Goal: Task Accomplishment & Management: Complete application form

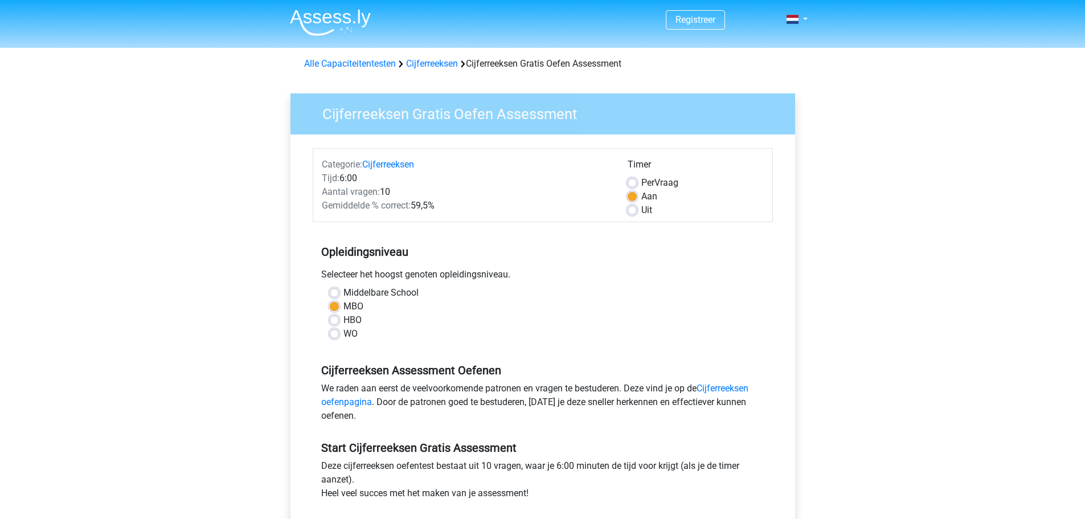
scroll to position [57, 0]
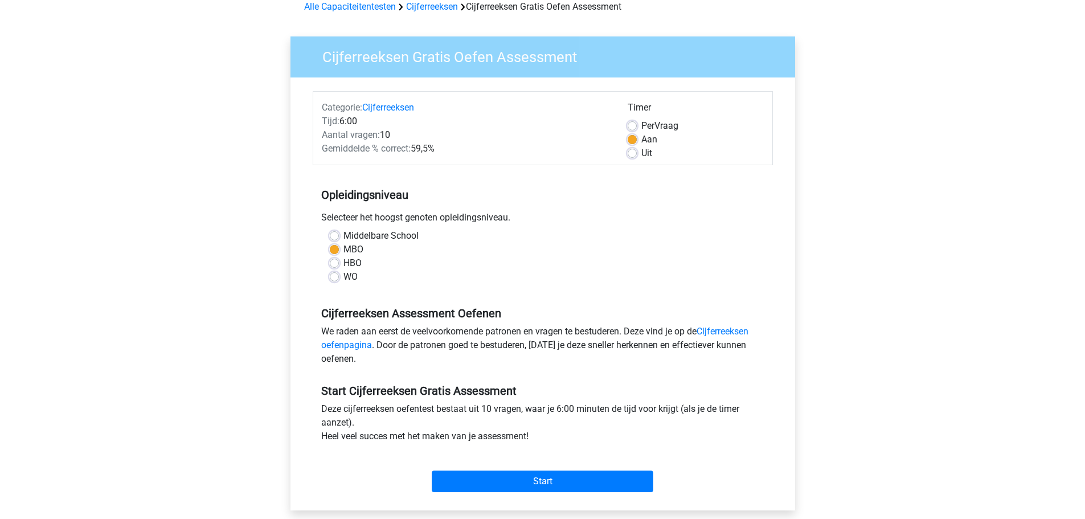
click at [343, 265] on label "HBO" at bounding box center [352, 263] width 18 height 14
click at [337, 265] on input "HBO" at bounding box center [334, 261] width 9 height 11
radio input "true"
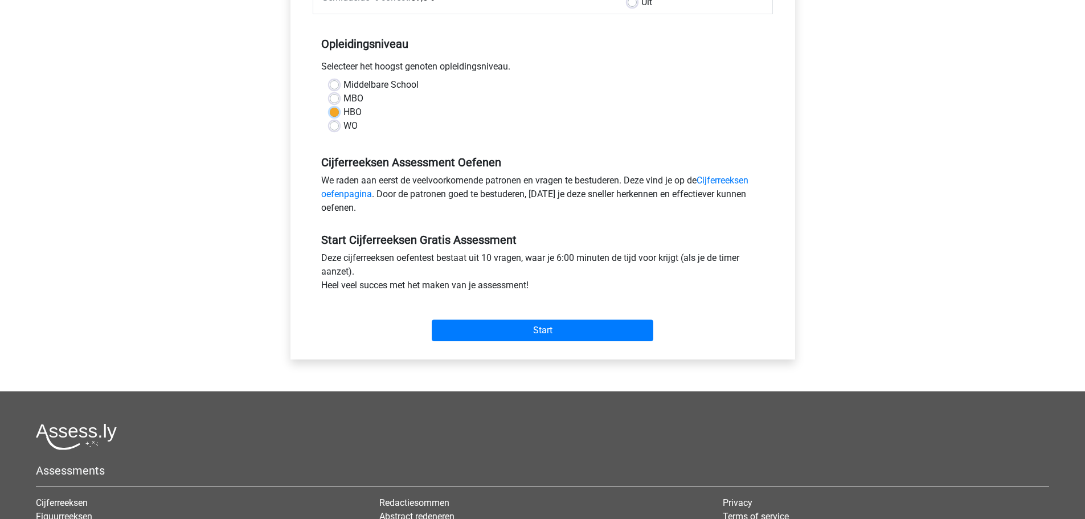
scroll to position [228, 0]
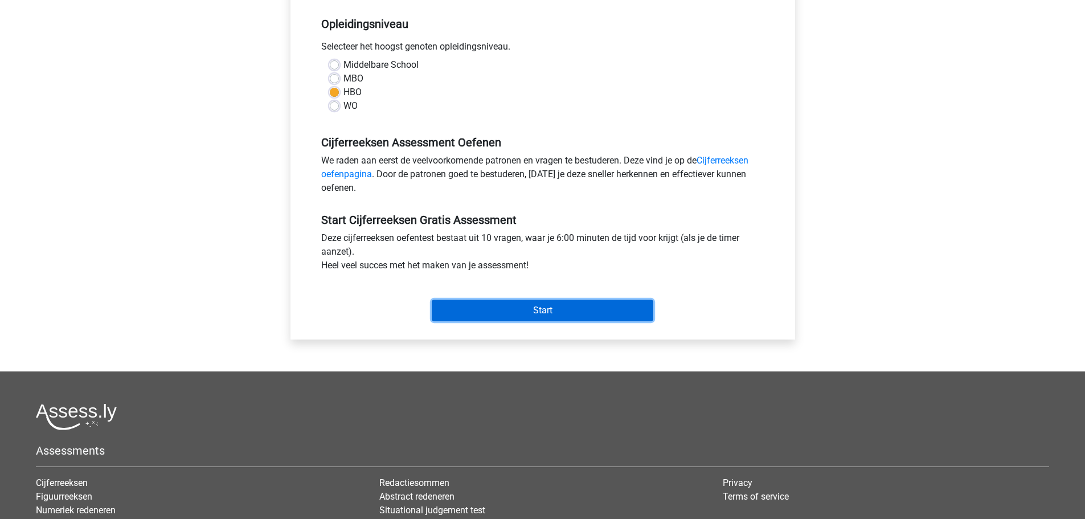
click at [530, 308] on input "Start" at bounding box center [543, 311] width 222 height 22
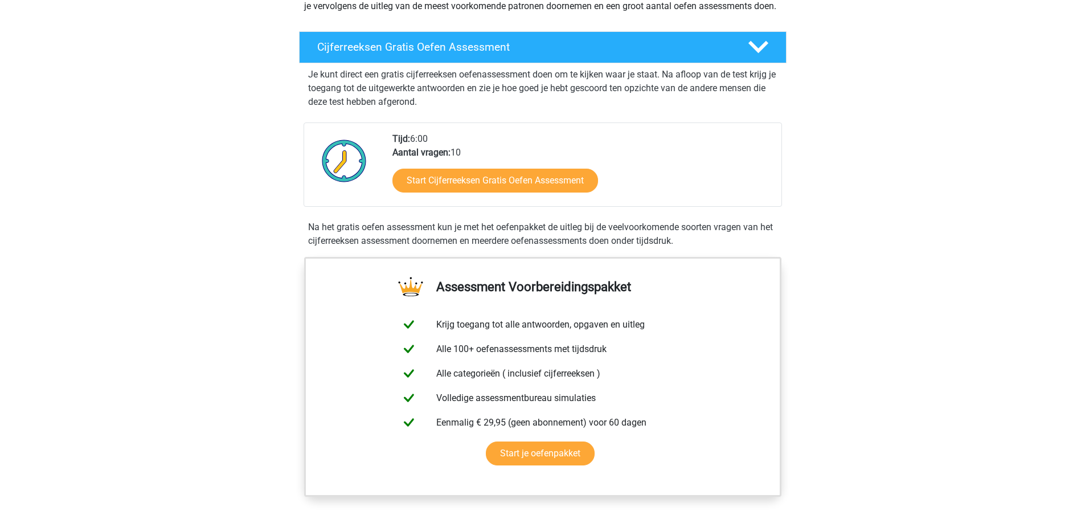
scroll to position [171, 0]
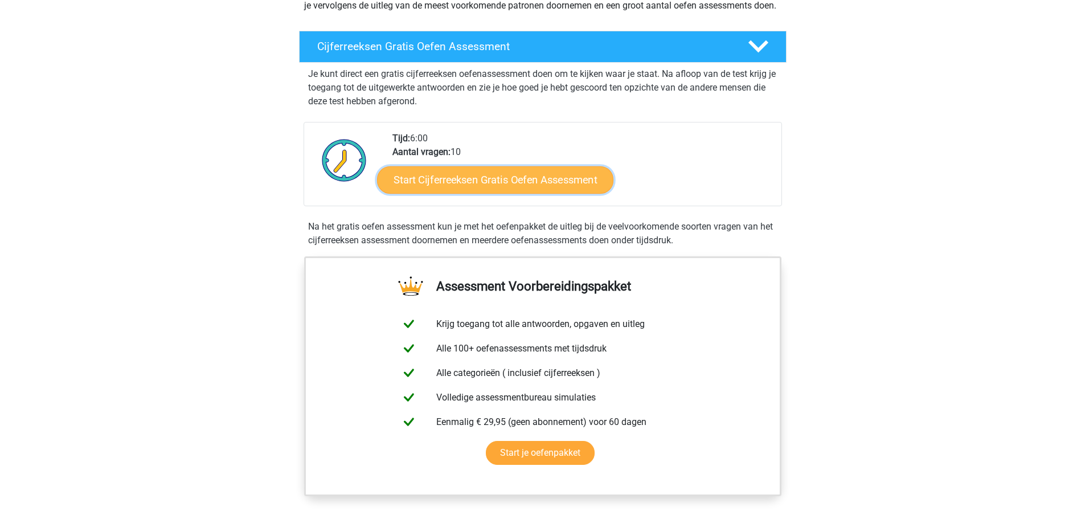
click at [508, 193] on link "Start Cijferreeksen Gratis Oefen Assessment" at bounding box center [495, 179] width 236 height 27
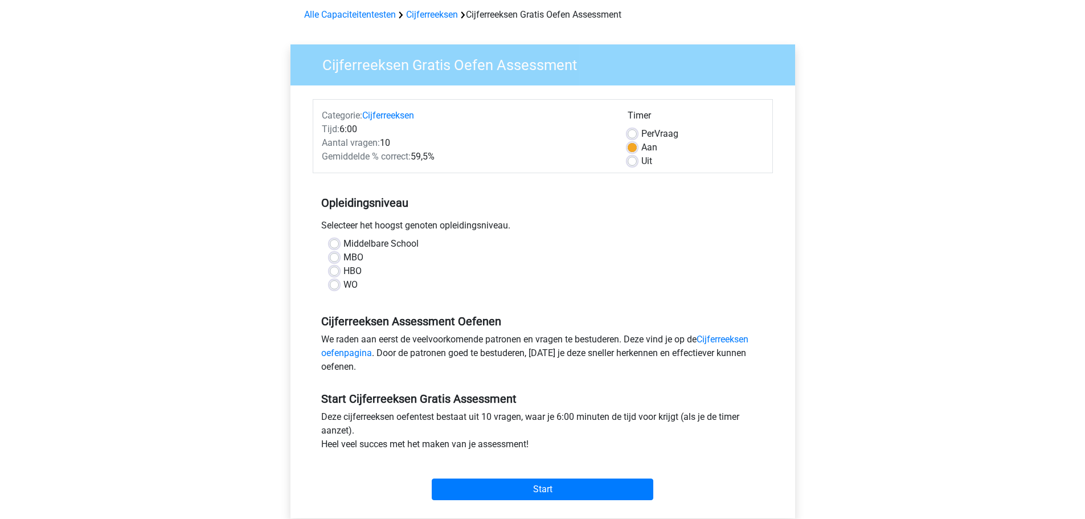
scroll to position [114, 0]
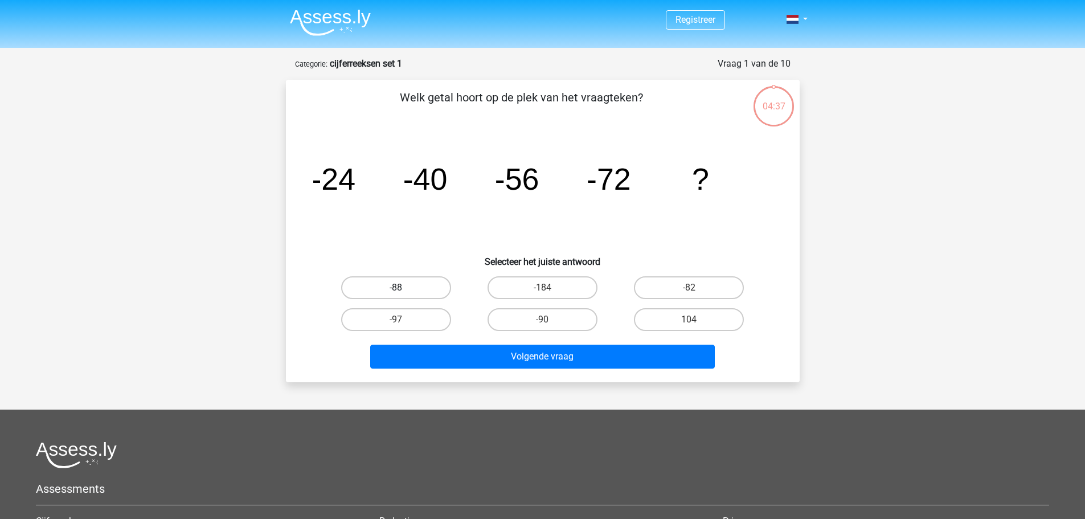
click at [383, 286] on label "-88" at bounding box center [396, 287] width 110 height 23
click at [396, 288] on input "-88" at bounding box center [399, 291] width 7 height 7
radio input "true"
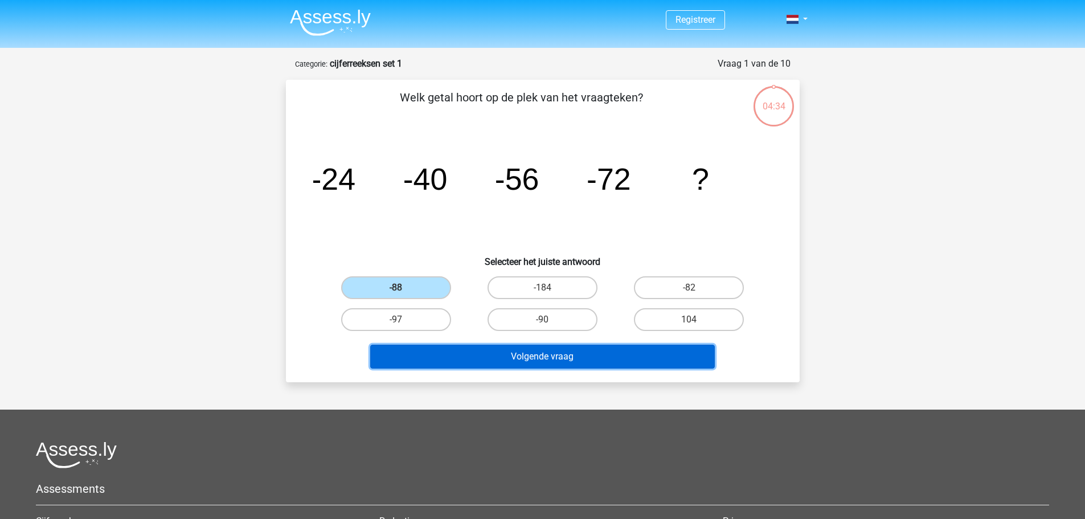
click at [564, 361] on button "Volgende vraag" at bounding box center [542, 357] width 345 height 24
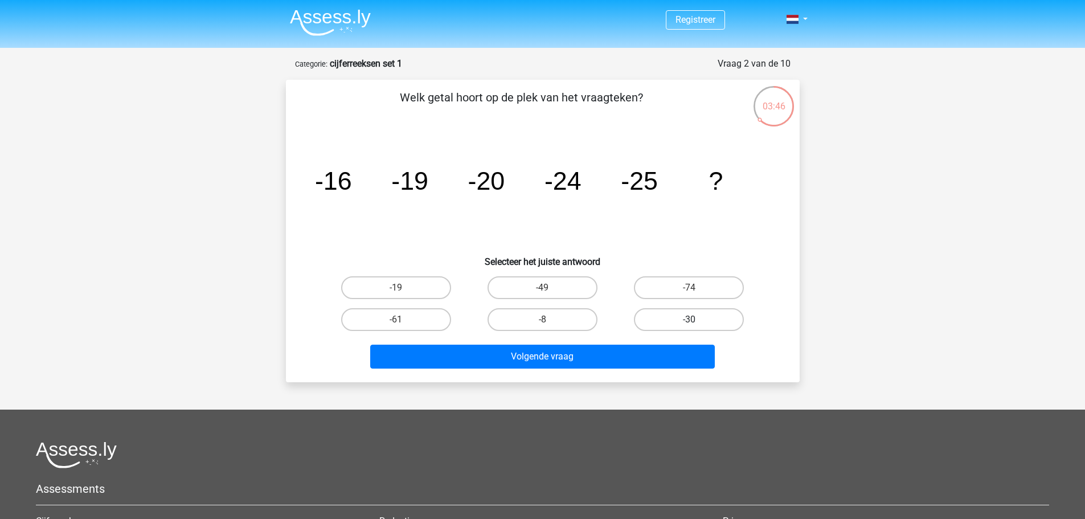
click at [721, 310] on label "-30" at bounding box center [689, 319] width 110 height 23
click at [697, 320] on input "-30" at bounding box center [692, 323] width 7 height 7
radio input "true"
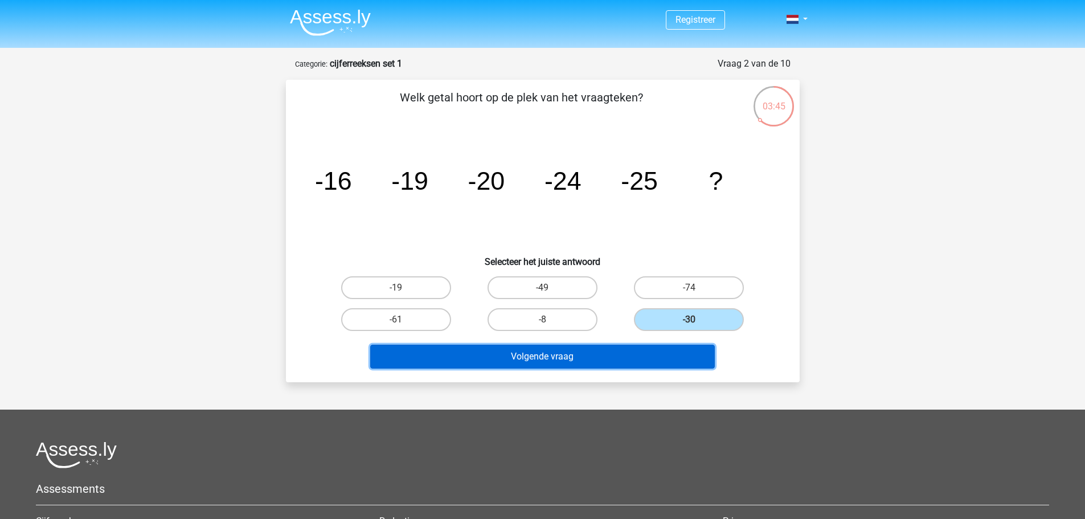
click at [580, 353] on button "Volgende vraag" at bounding box center [542, 357] width 345 height 24
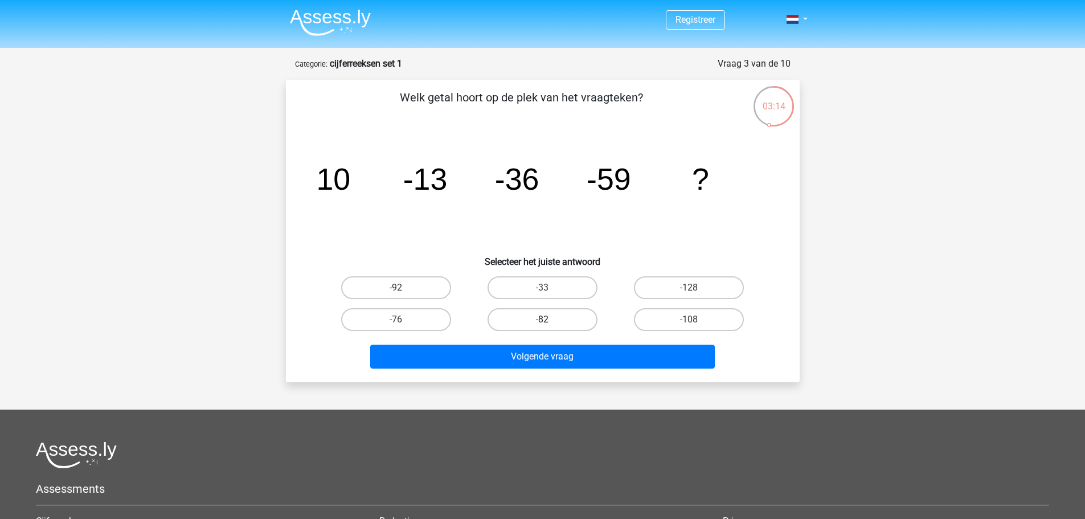
click at [553, 316] on label "-82" at bounding box center [543, 319] width 110 height 23
click at [550, 320] on input "-82" at bounding box center [545, 323] width 7 height 7
radio input "true"
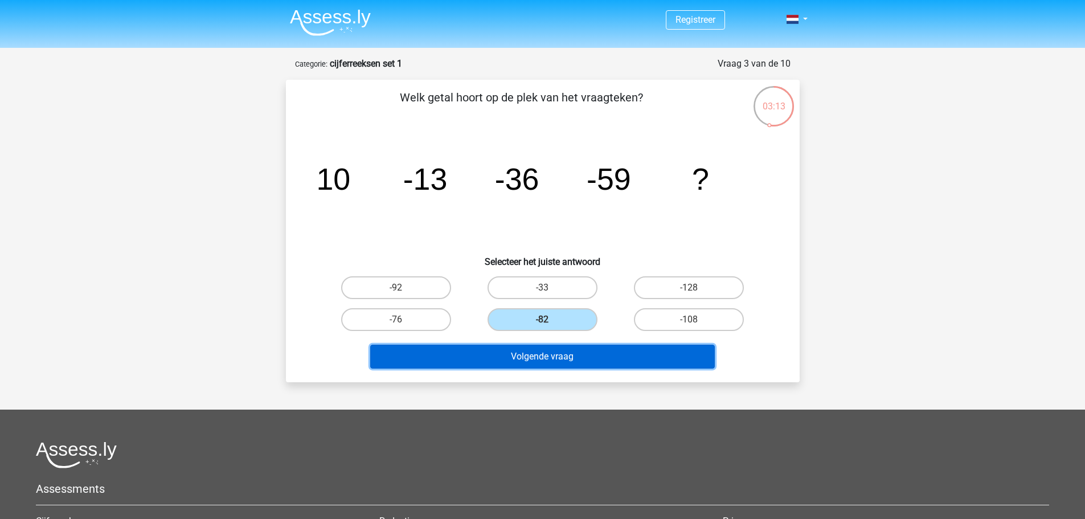
click at [556, 366] on button "Volgende vraag" at bounding box center [542, 357] width 345 height 24
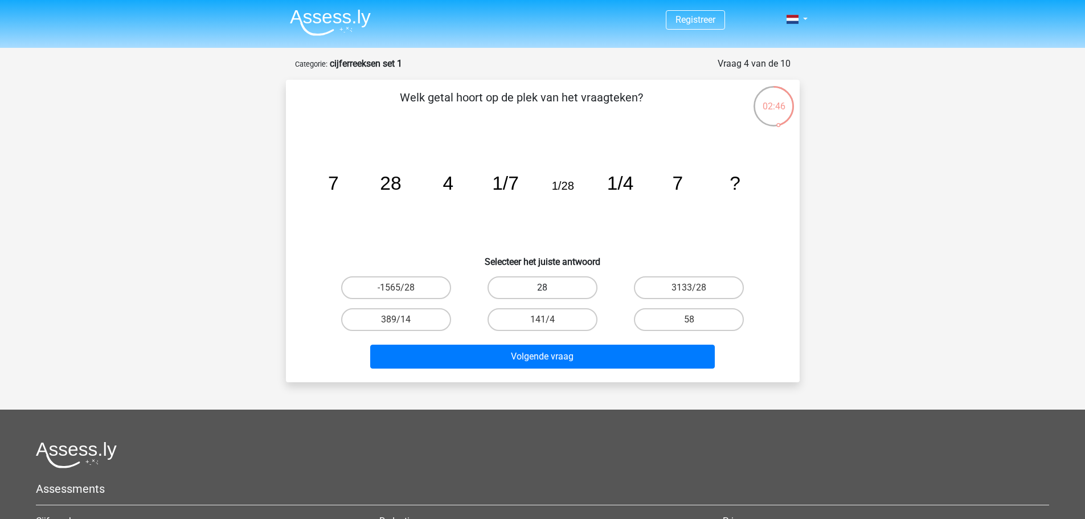
click at [550, 291] on label "28" at bounding box center [543, 287] width 110 height 23
click at [550, 291] on input "28" at bounding box center [545, 291] width 7 height 7
radio input "true"
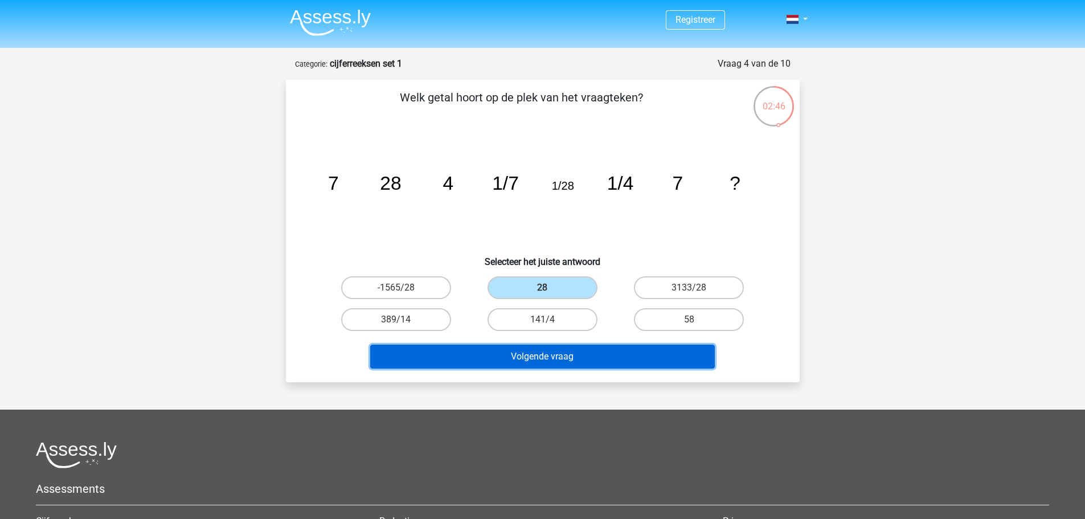
click at [555, 352] on button "Volgende vraag" at bounding box center [542, 357] width 345 height 24
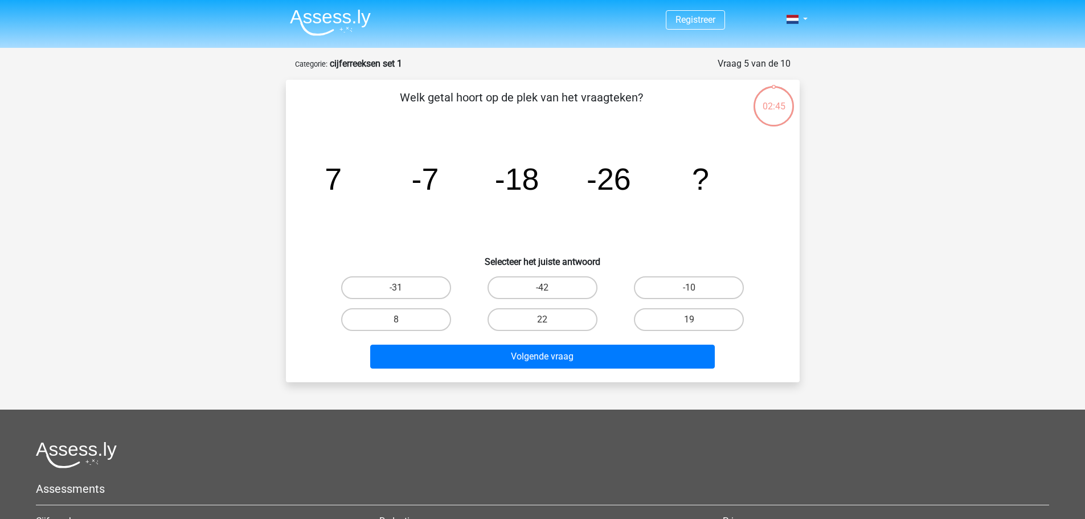
scroll to position [57, 0]
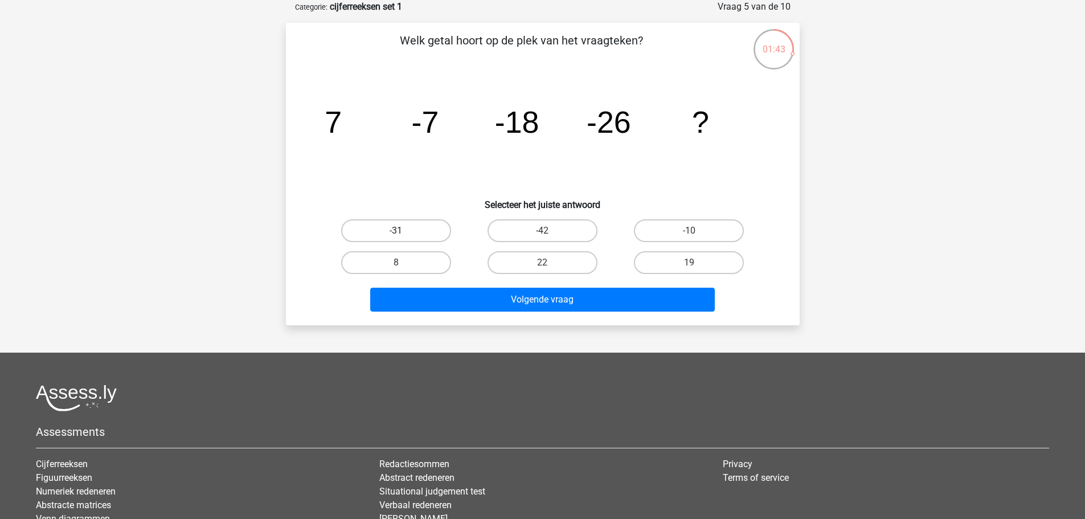
click at [427, 234] on label "-31" at bounding box center [396, 230] width 110 height 23
click at [403, 234] on input "-31" at bounding box center [399, 234] width 7 height 7
radio input "true"
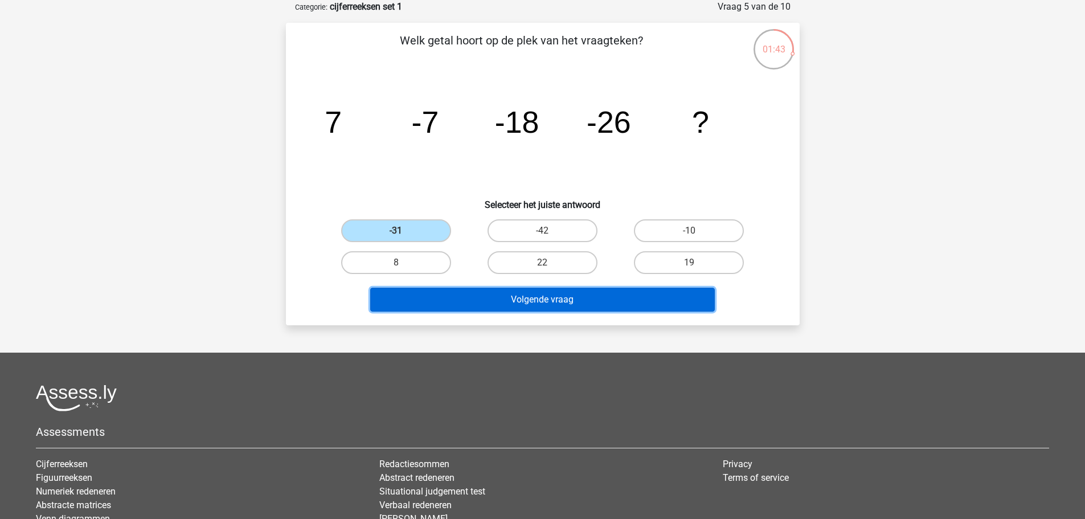
click at [575, 308] on button "Volgende vraag" at bounding box center [542, 300] width 345 height 24
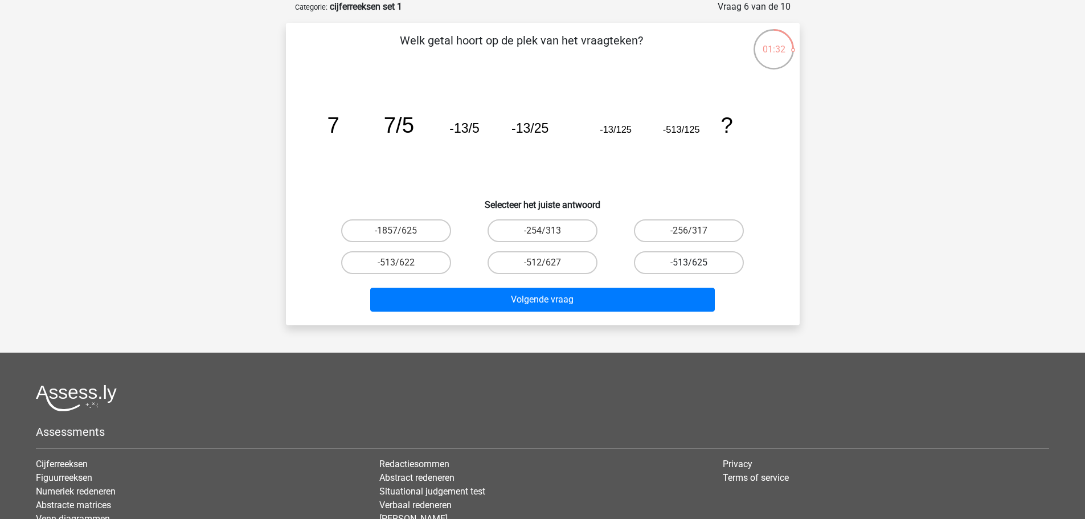
click at [700, 272] on label "-513/625" at bounding box center [689, 262] width 110 height 23
click at [697, 270] on input "-513/625" at bounding box center [692, 266] width 7 height 7
radio input "true"
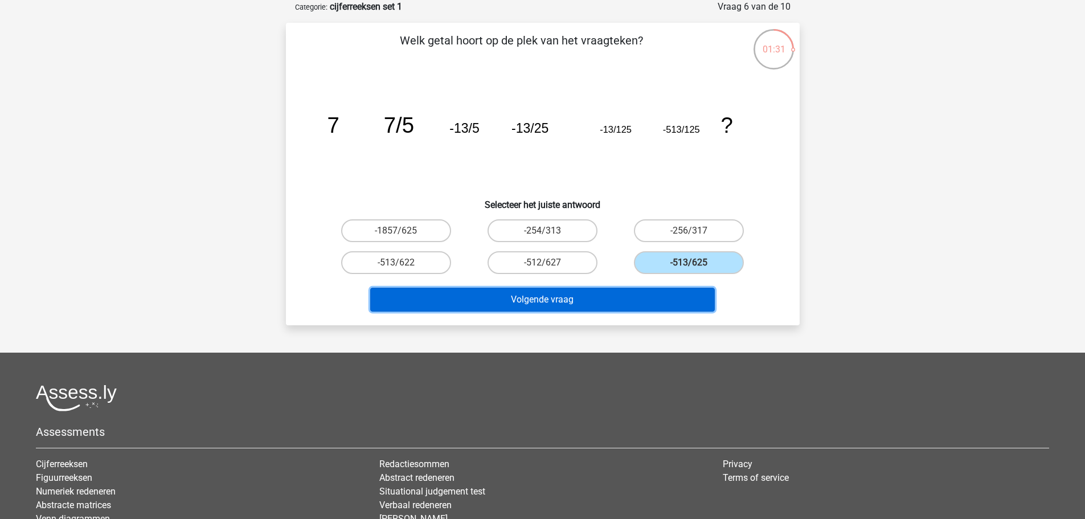
click at [610, 300] on button "Volgende vraag" at bounding box center [542, 300] width 345 height 24
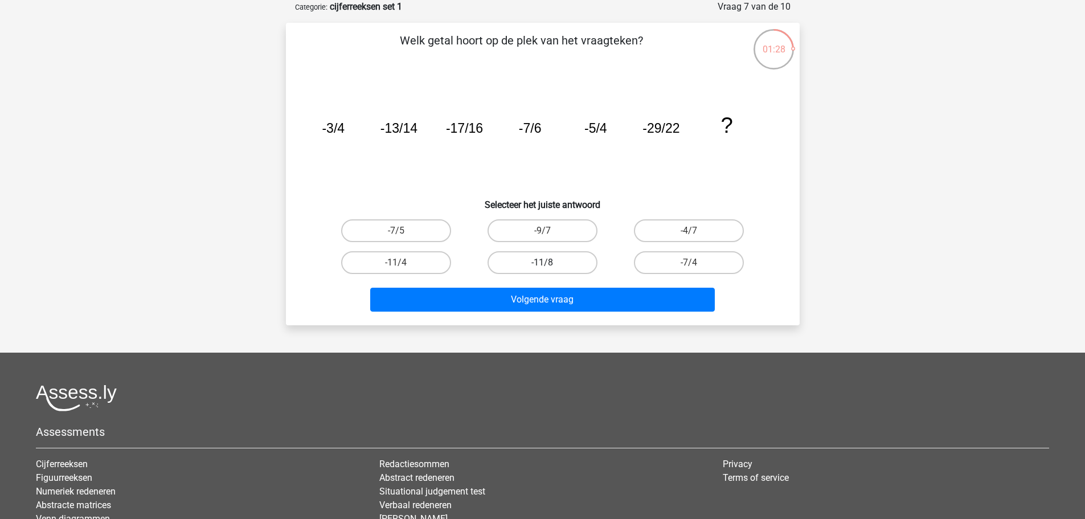
click at [524, 264] on label "-11/8" at bounding box center [543, 262] width 110 height 23
click at [542, 264] on input "-11/8" at bounding box center [545, 266] width 7 height 7
radio input "true"
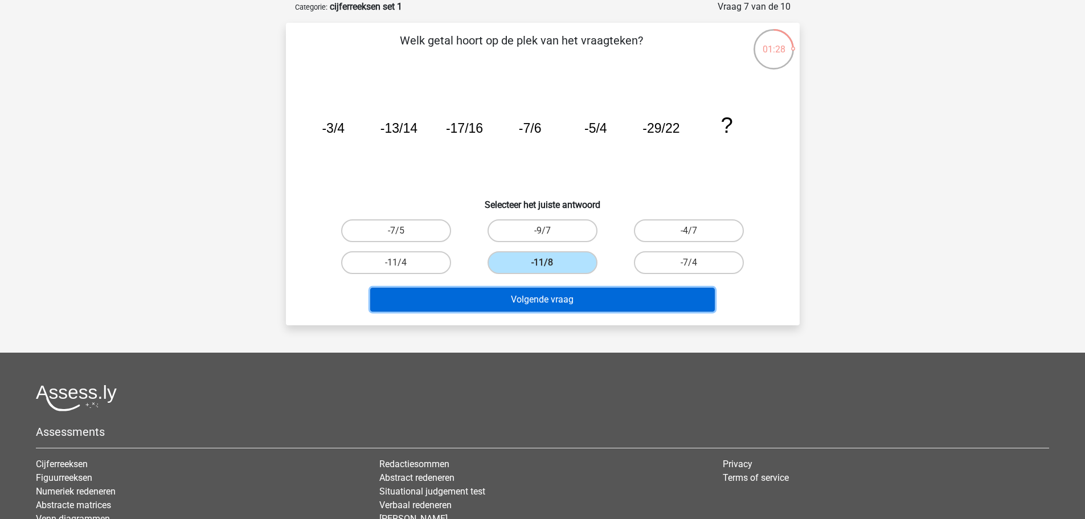
click at [538, 293] on button "Volgende vraag" at bounding box center [542, 300] width 345 height 24
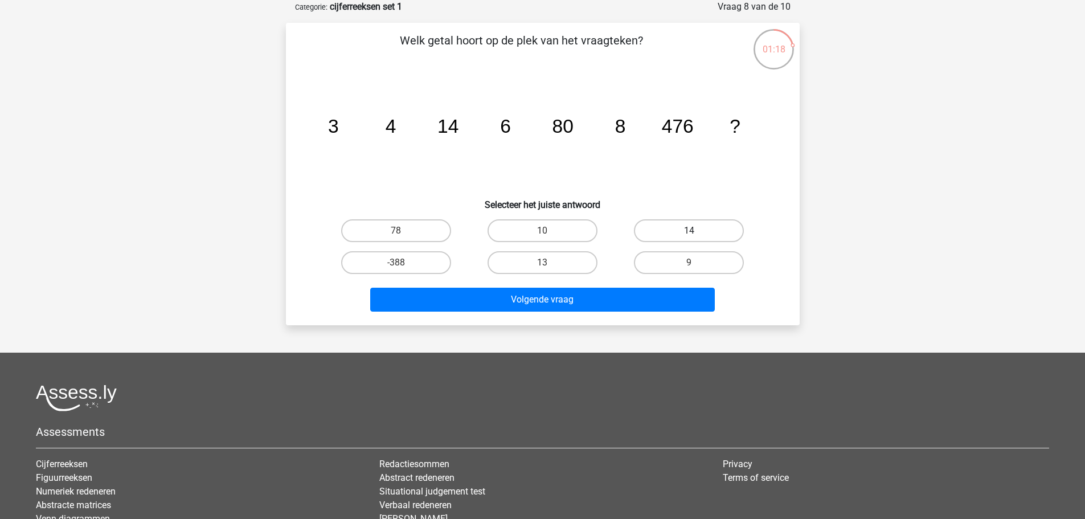
click at [675, 233] on label "14" at bounding box center [689, 230] width 110 height 23
click at [689, 233] on input "14" at bounding box center [692, 234] width 7 height 7
radio input "true"
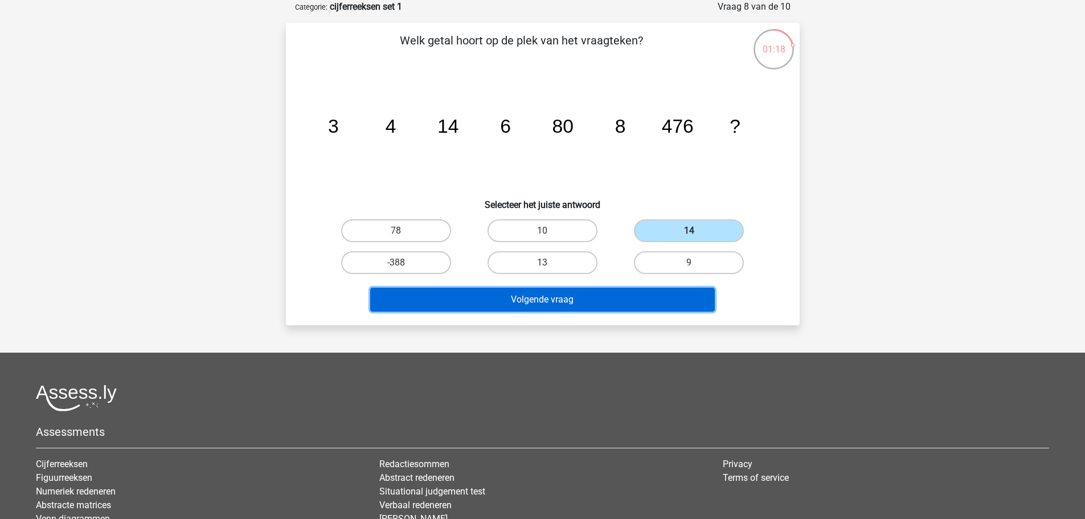
click at [580, 294] on button "Volgende vraag" at bounding box center [542, 300] width 345 height 24
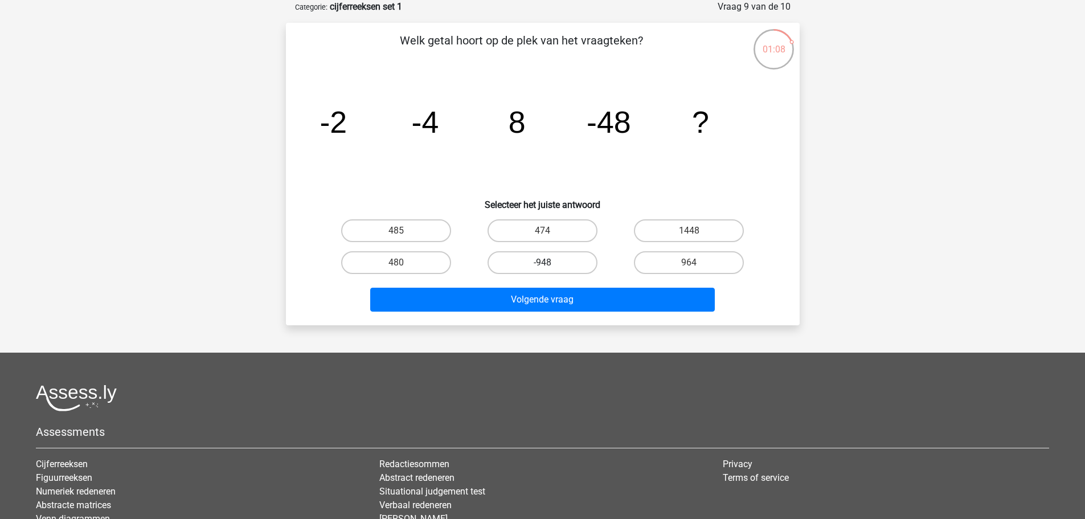
click at [539, 261] on label "-948" at bounding box center [543, 262] width 110 height 23
click at [542, 263] on input "-948" at bounding box center [545, 266] width 7 height 7
radio input "true"
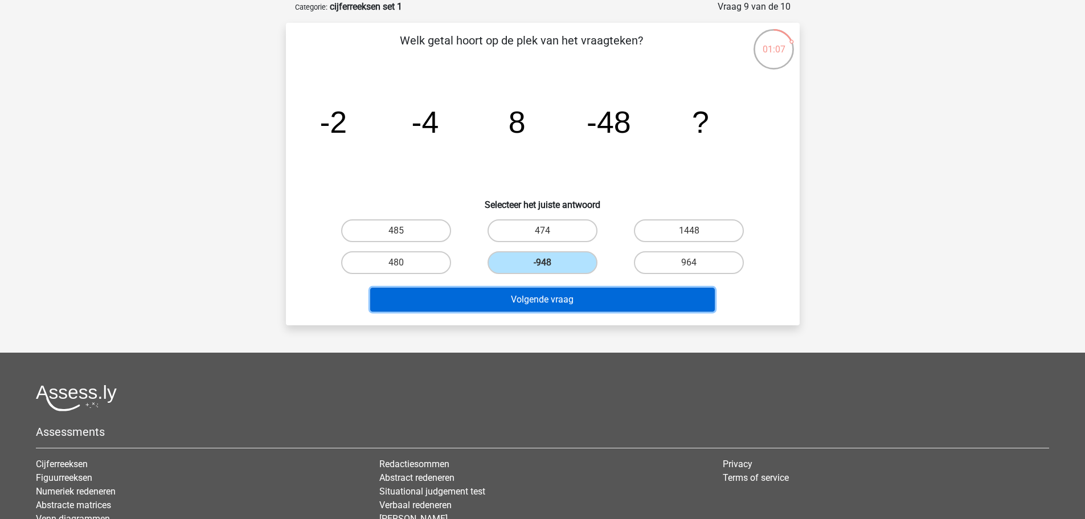
click at [563, 297] on button "Volgende vraag" at bounding box center [542, 300] width 345 height 24
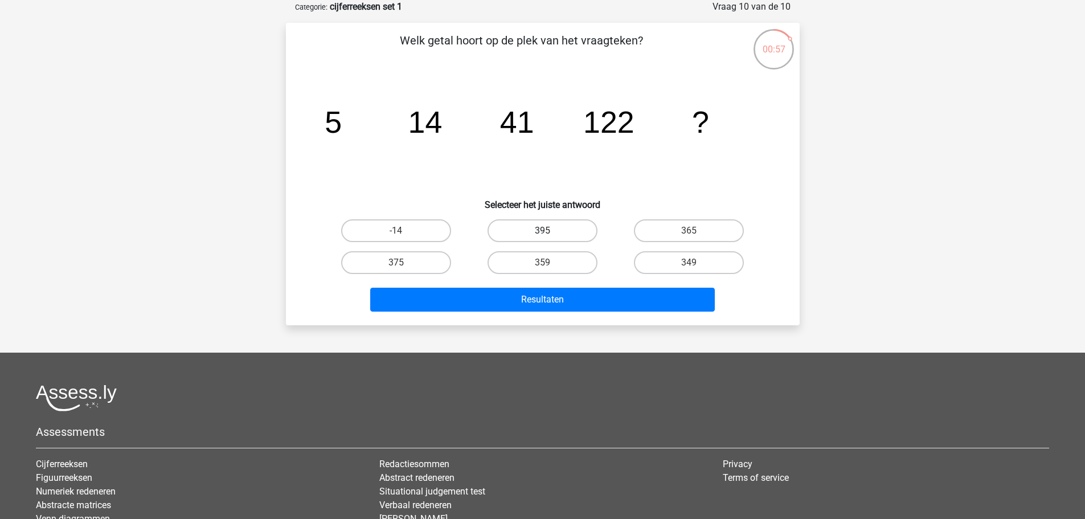
click at [558, 232] on label "395" at bounding box center [543, 230] width 110 height 23
click at [550, 232] on input "395" at bounding box center [545, 234] width 7 height 7
radio input "true"
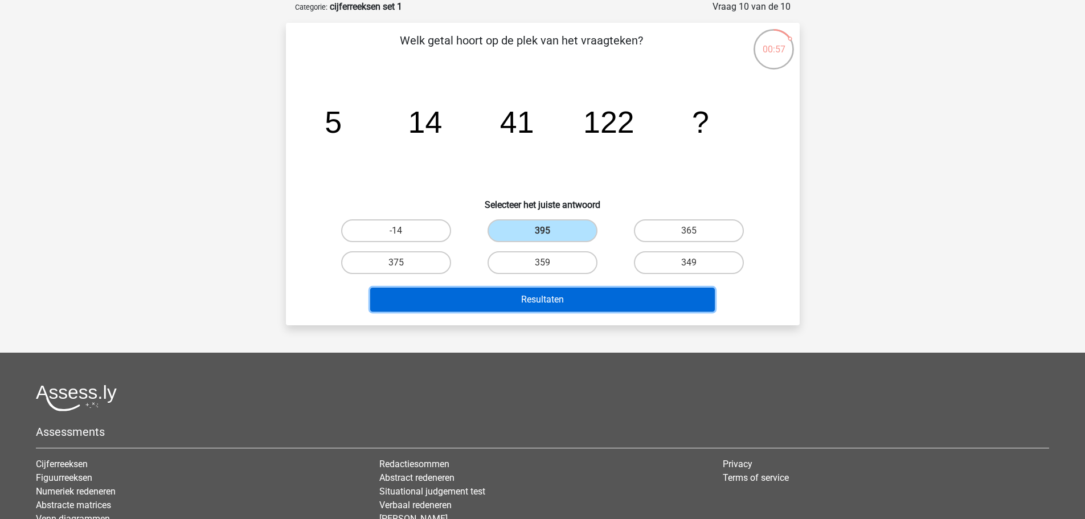
click at [579, 299] on button "Resultaten" at bounding box center [542, 300] width 345 height 24
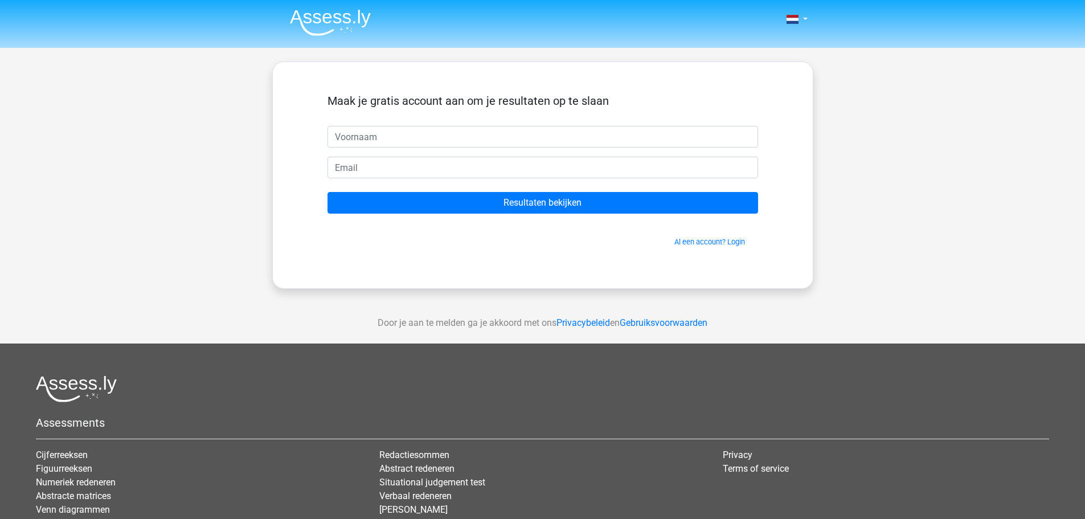
click at [392, 146] on input "text" at bounding box center [543, 137] width 431 height 22
type input "[PERSON_NAME]"
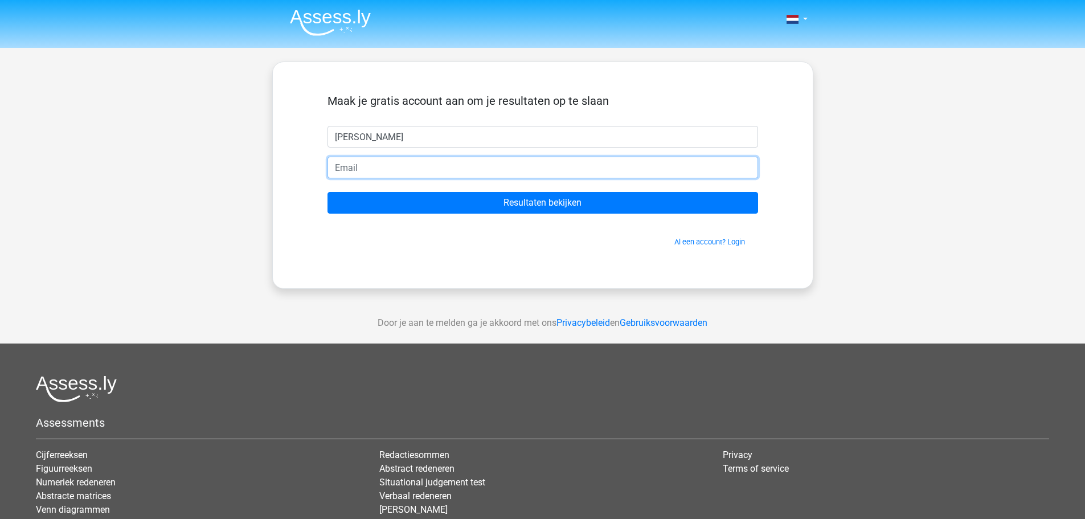
click at [362, 158] on input "email" at bounding box center [543, 168] width 431 height 22
type input "[EMAIL_ADDRESS][DOMAIN_NAME]"
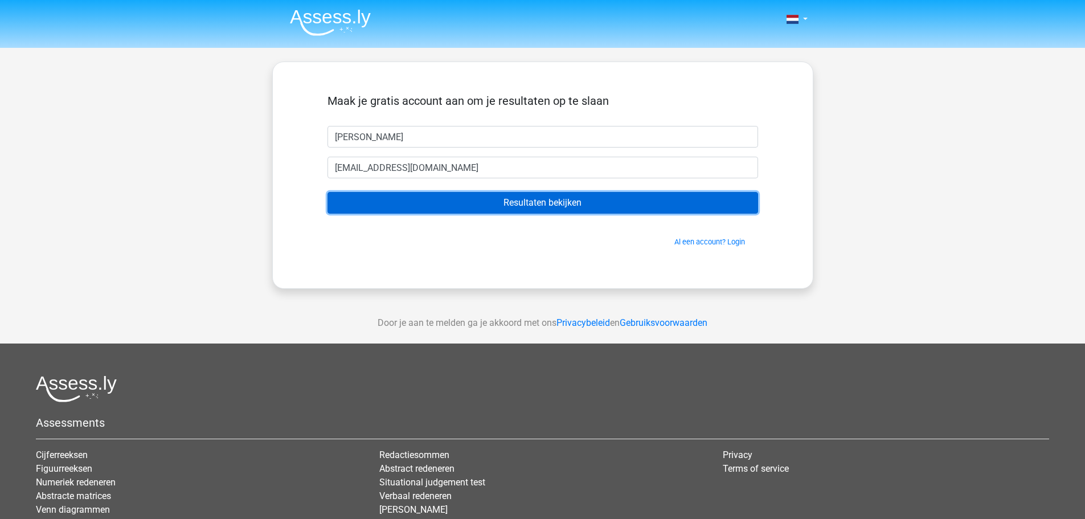
click at [514, 208] on input "Resultaten bekijken" at bounding box center [543, 203] width 431 height 22
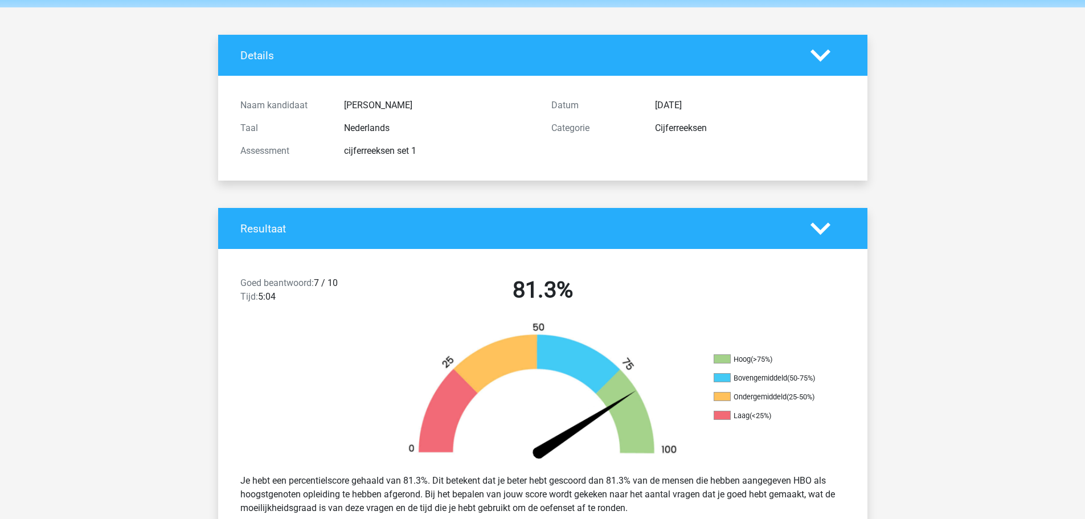
scroll to position [228, 0]
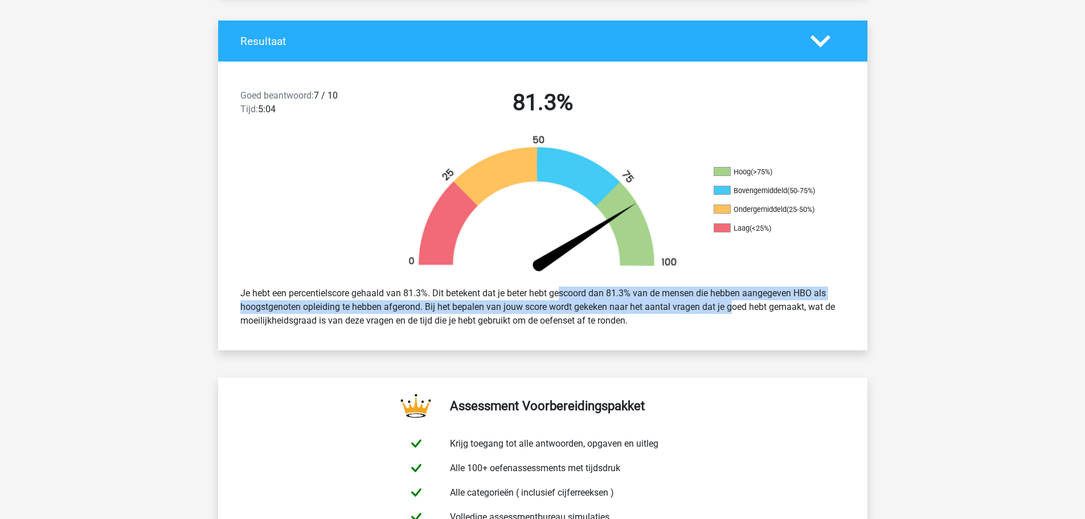
drag, startPoint x: 534, startPoint y: 297, endPoint x: 703, endPoint y: 300, distance: 168.6
click at [703, 300] on div "Je hebt een percentielscore gehaald van 81.3%. Dit betekent dat je beter hebt g…" at bounding box center [543, 307] width 622 height 50
click at [685, 305] on div "Je hebt een percentielscore gehaald van 81.3%. Dit betekent dat je beter hebt g…" at bounding box center [543, 307] width 622 height 50
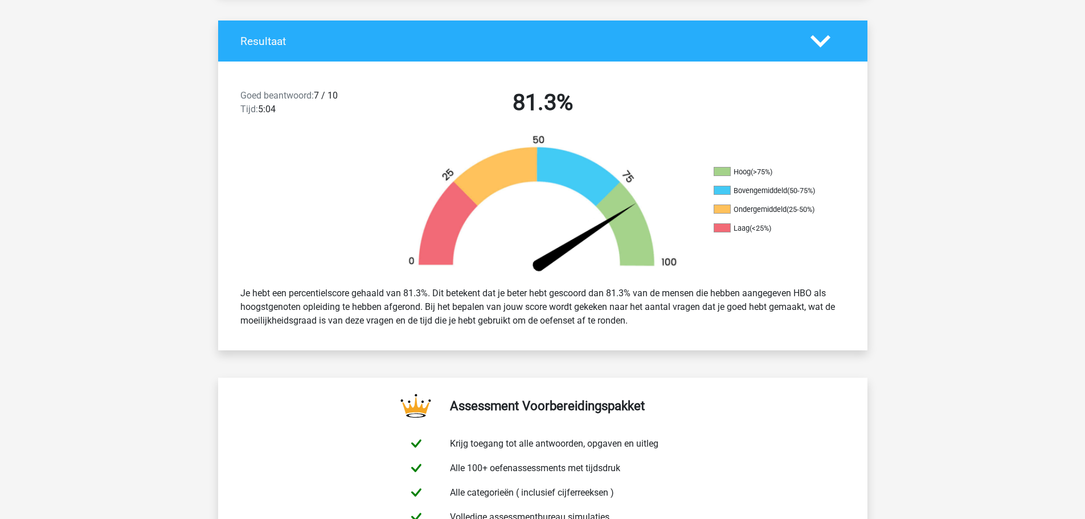
click at [738, 325] on div "Je hebt een percentielscore gehaald van 81.3%. Dit betekent dat je beter hebt g…" at bounding box center [543, 307] width 622 height 50
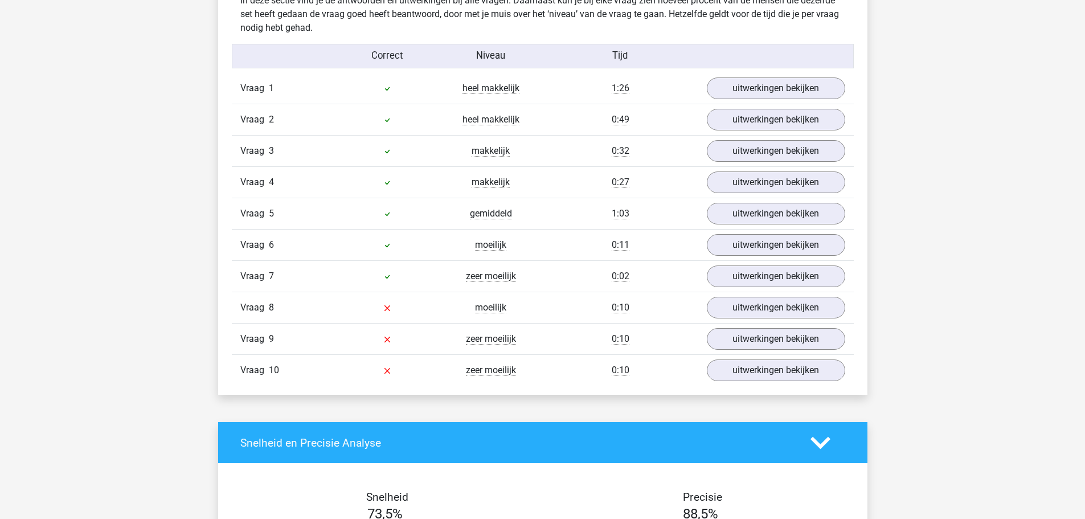
scroll to position [740, 0]
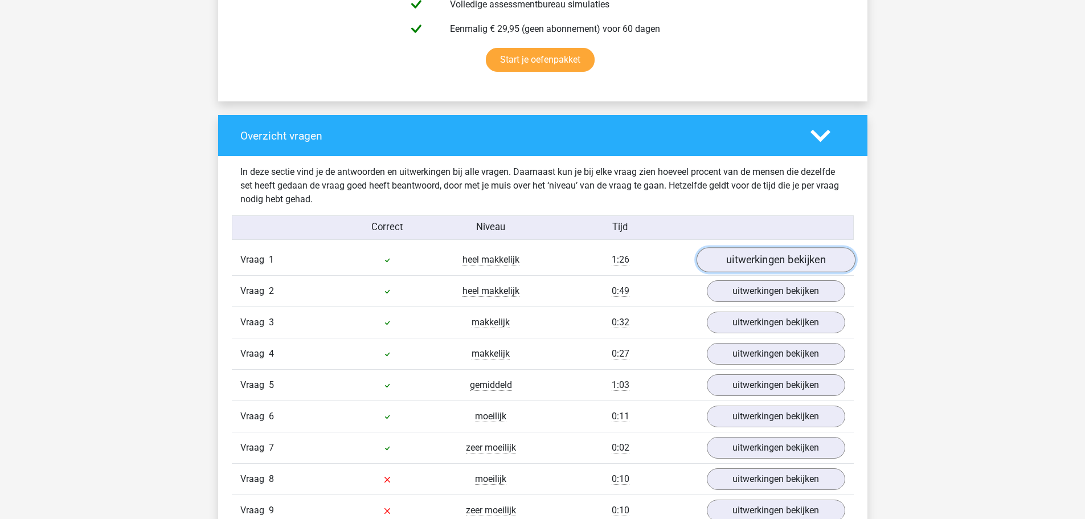
click at [775, 259] on link "uitwerkingen bekijken" at bounding box center [775, 260] width 159 height 25
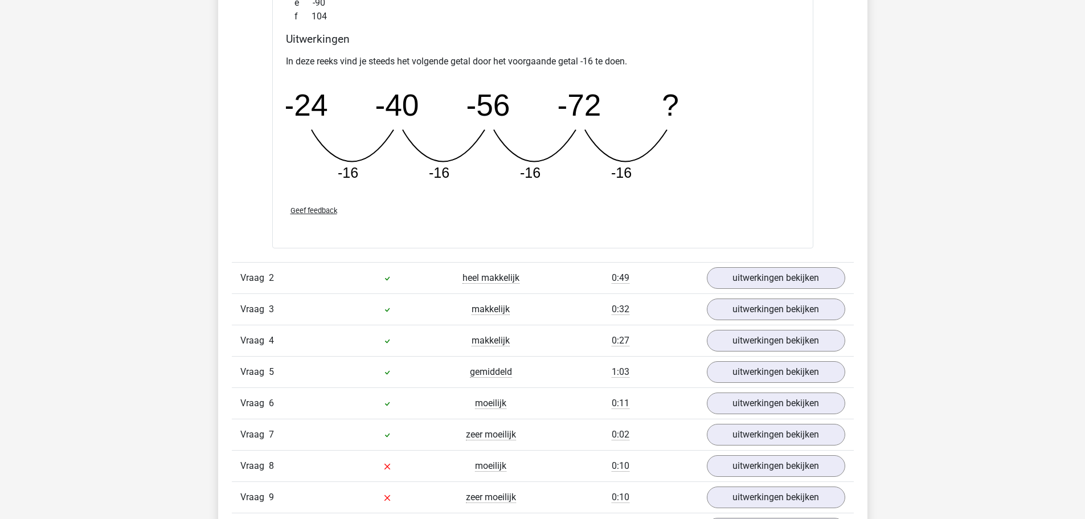
scroll to position [1253, 0]
click at [772, 279] on link "uitwerkingen bekijken" at bounding box center [775, 276] width 159 height 25
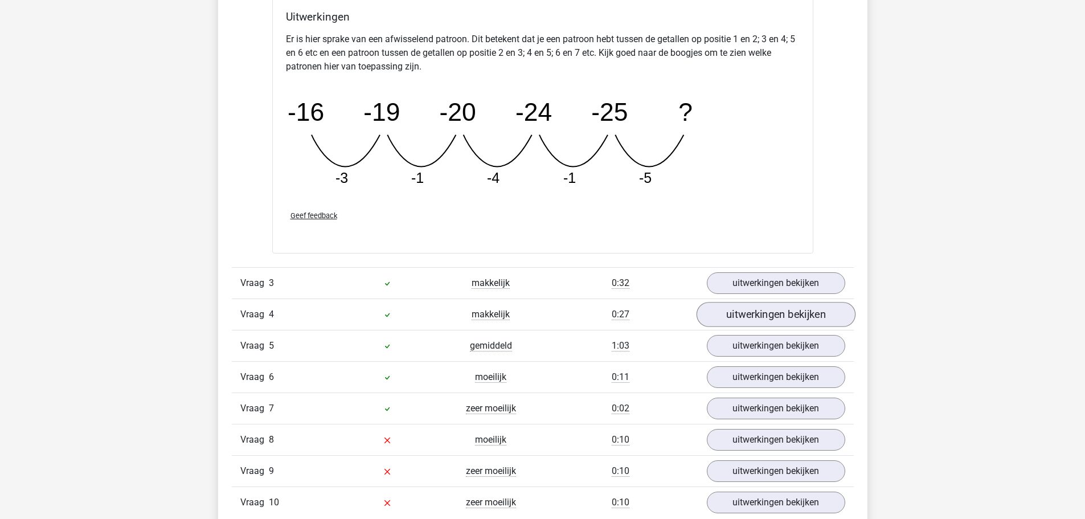
scroll to position [1823, 0]
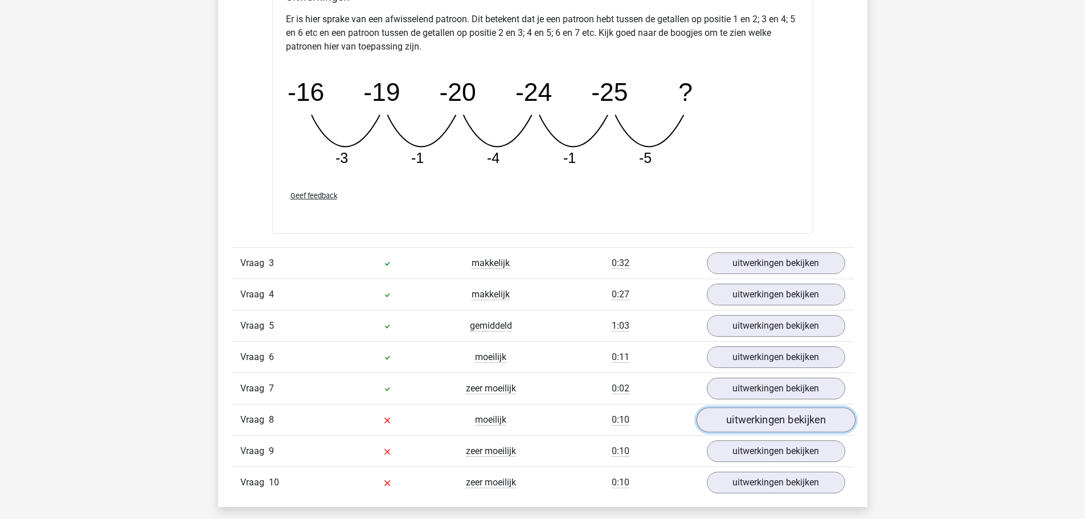
click at [753, 423] on link "uitwerkingen bekijken" at bounding box center [775, 419] width 159 height 25
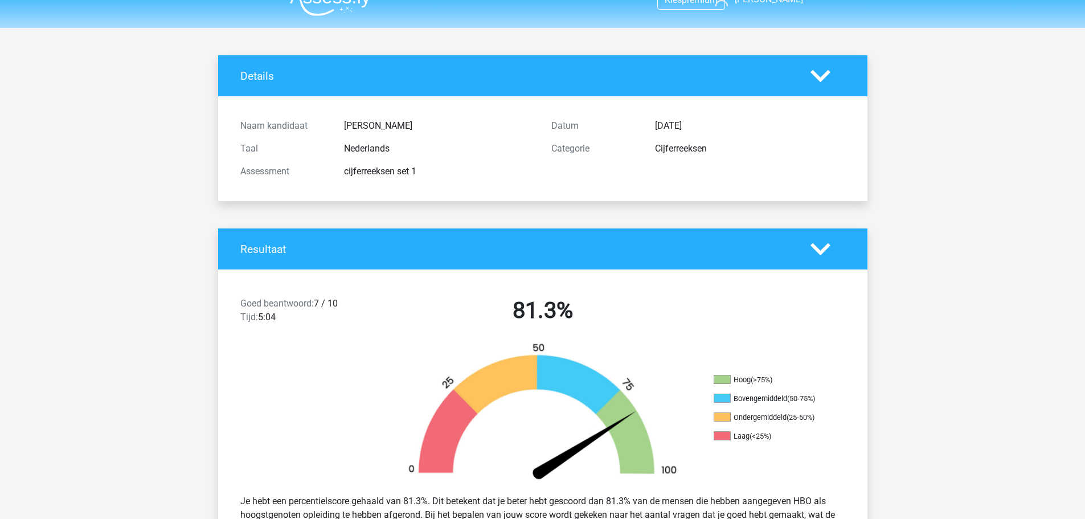
scroll to position [0, 0]
